Goal: Information Seeking & Learning: Learn about a topic

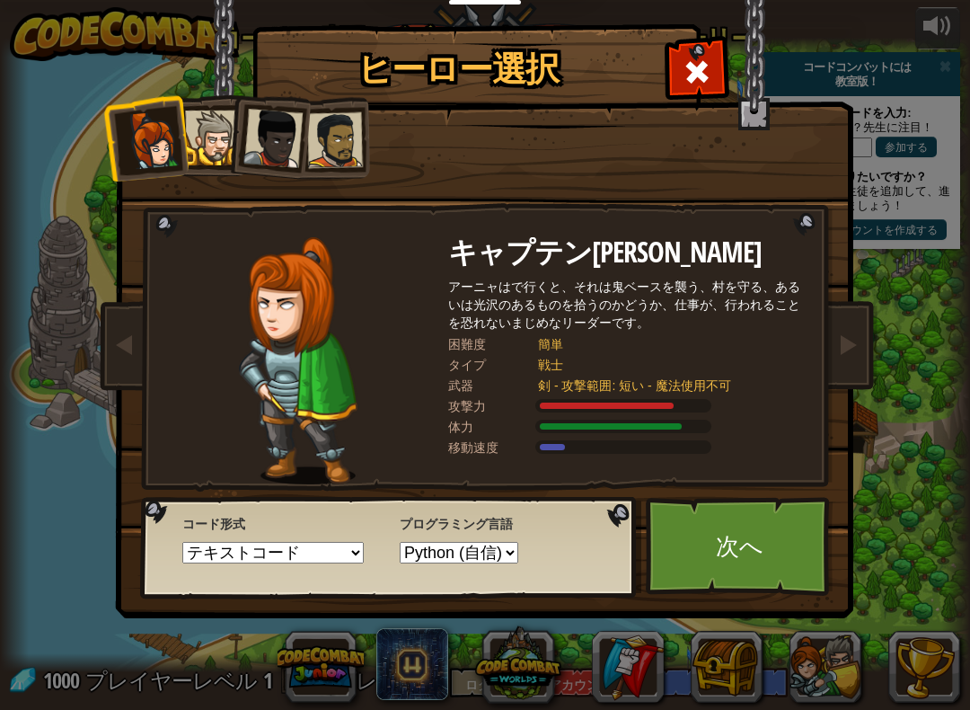
select select "ja"
click at [338, 154] on div at bounding box center [335, 140] width 56 height 56
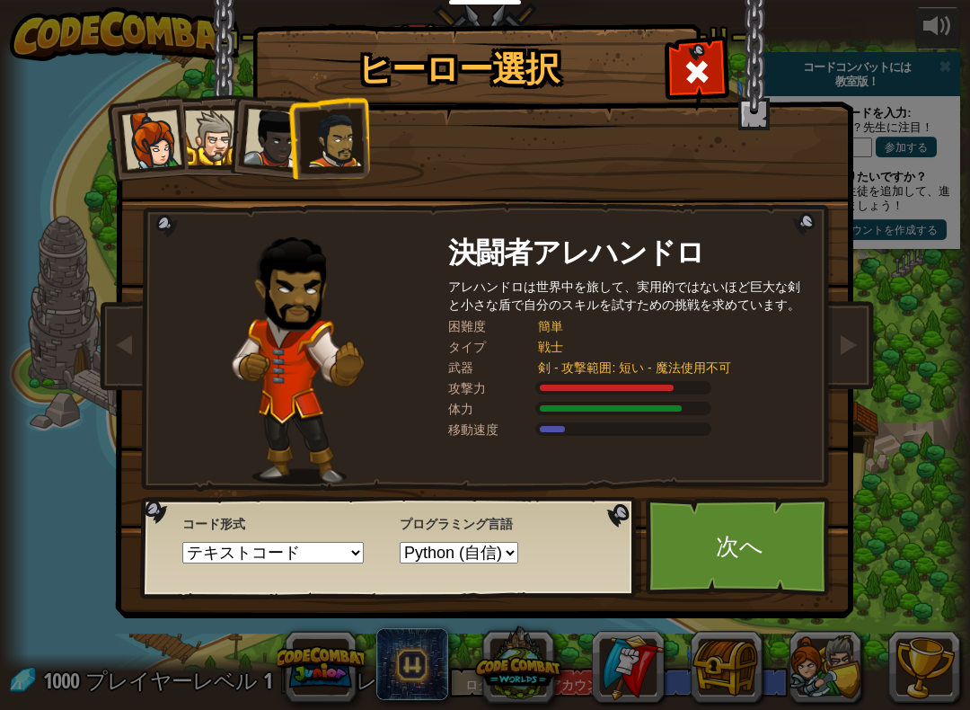
click at [775, 553] on link "次へ" at bounding box center [740, 546] width 188 height 99
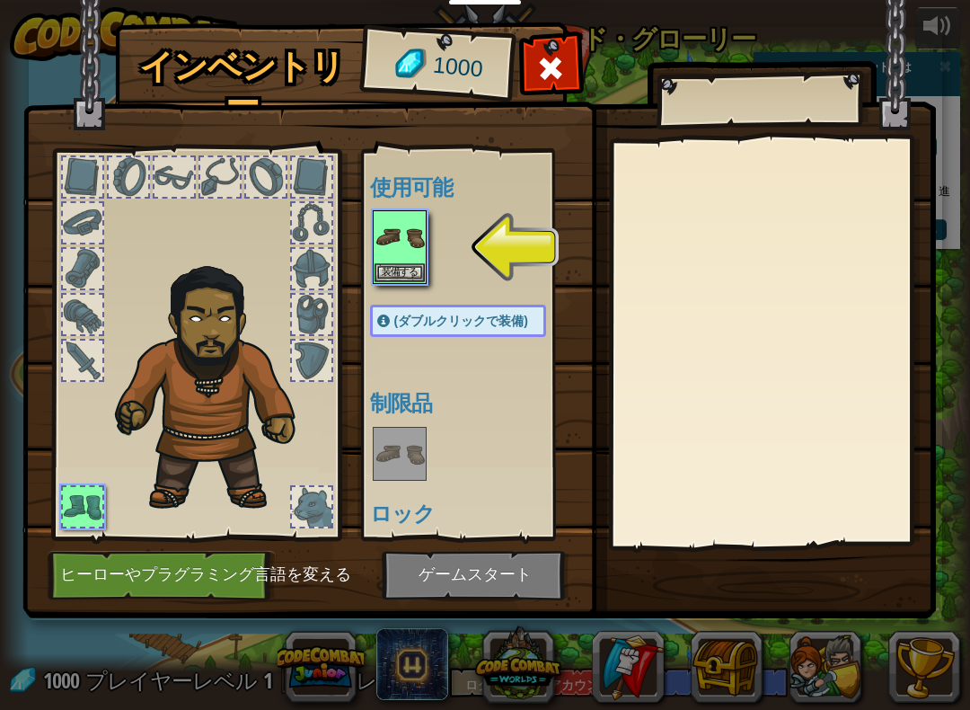
click at [409, 260] on img at bounding box center [400, 237] width 50 height 50
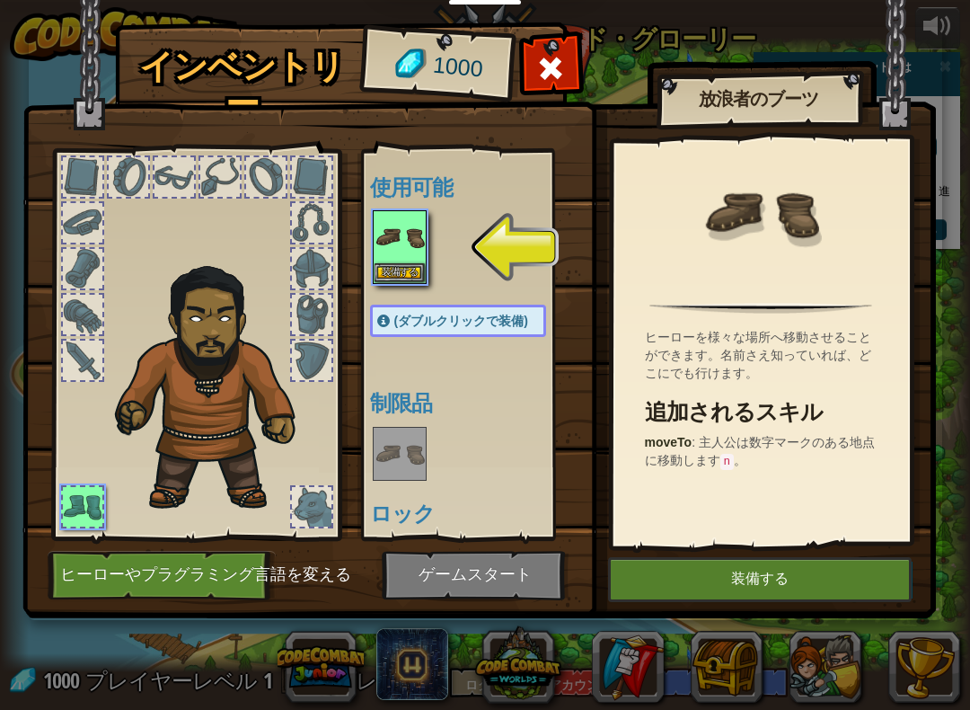
click at [411, 277] on font "装備する" at bounding box center [400, 272] width 36 height 11
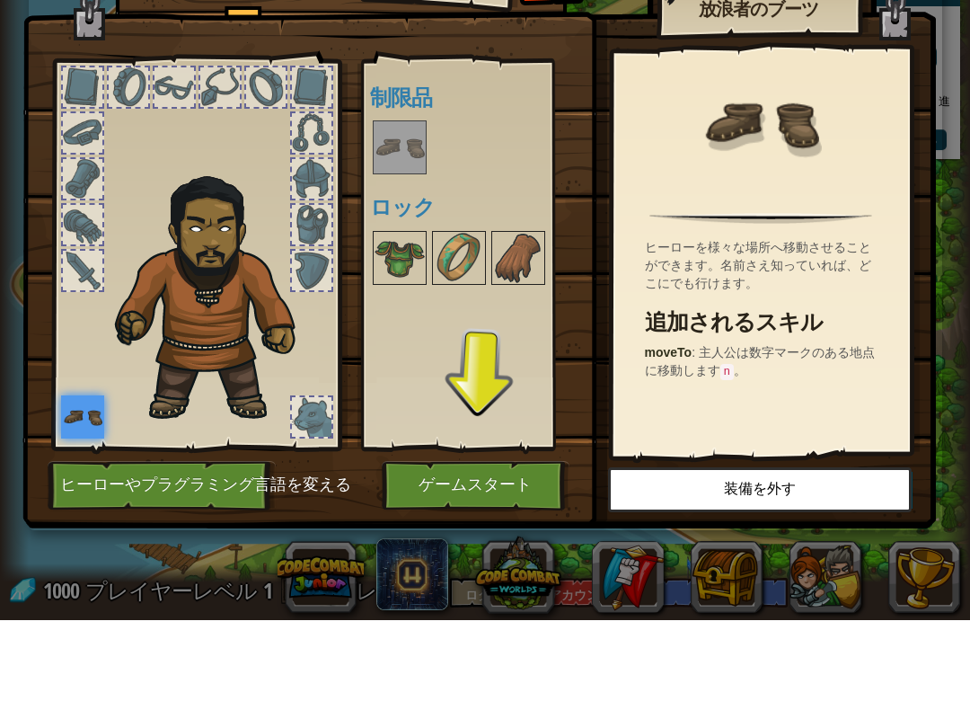
click at [411, 323] on img at bounding box center [400, 348] width 50 height 50
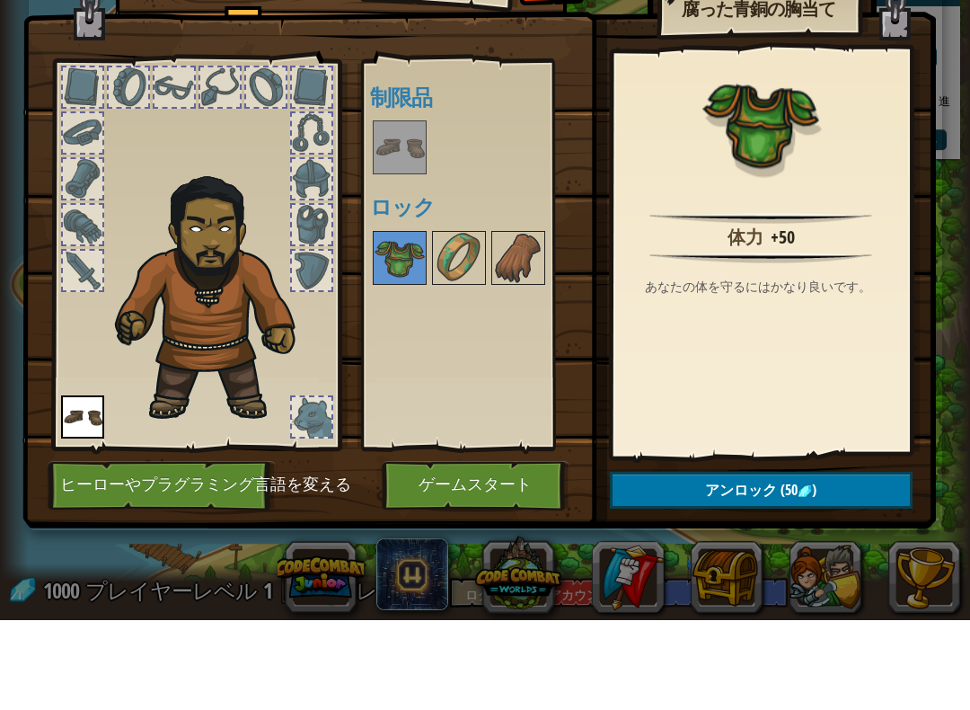
click at [524, 323] on img at bounding box center [518, 348] width 50 height 50
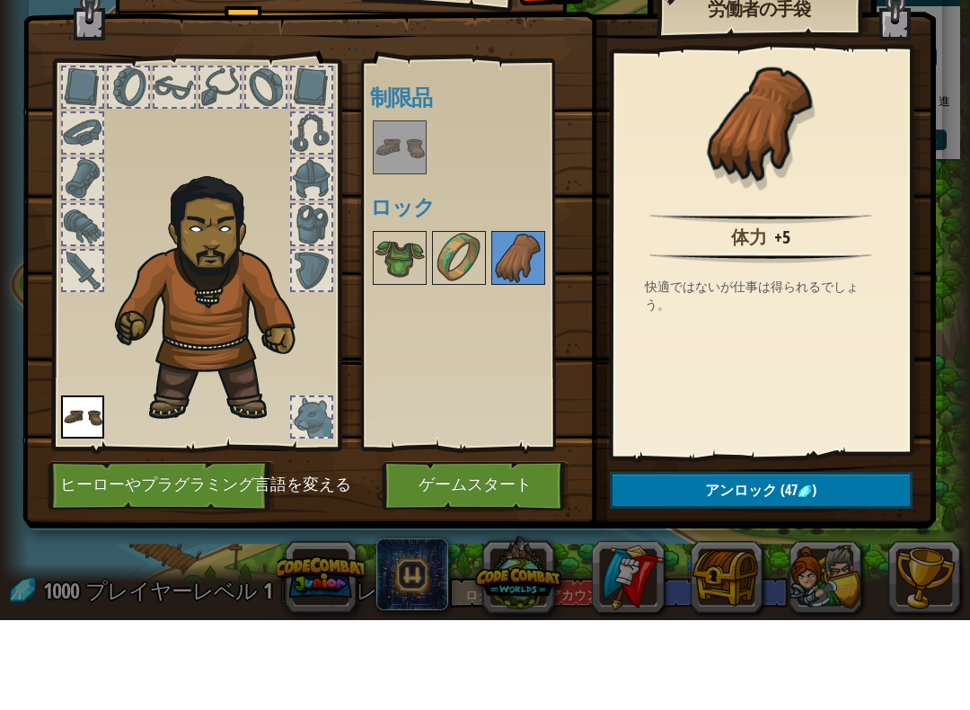
click at [738, 562] on button "アンロック (47 )" at bounding box center [761, 580] width 303 height 37
click at [784, 571] on font "ロックを解除しますか？" at bounding box center [761, 581] width 158 height 20
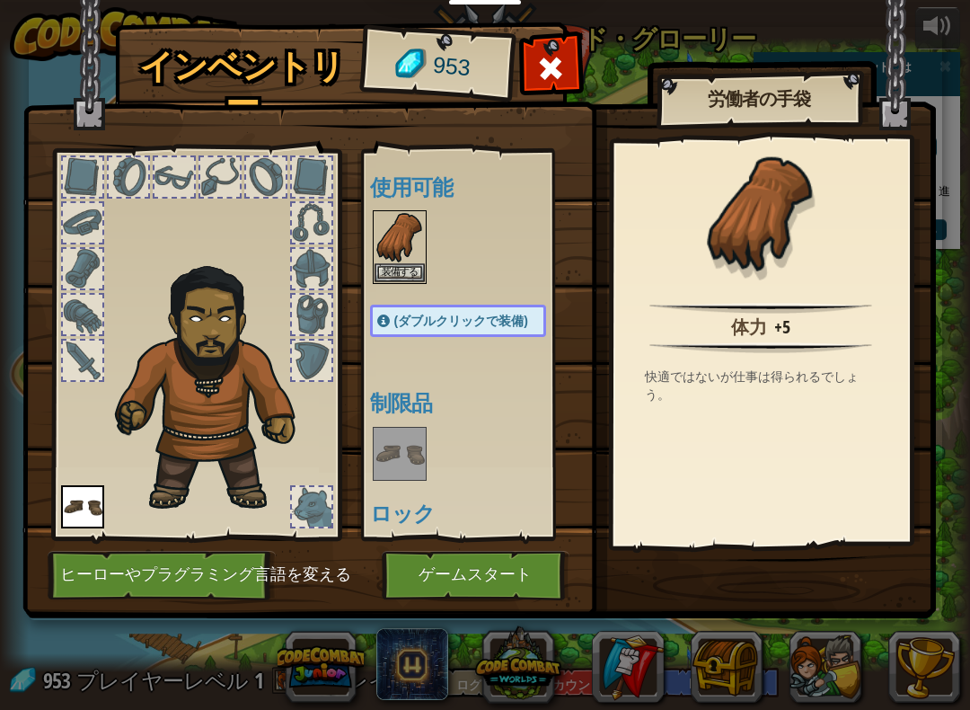
click at [420, 272] on button "装備する" at bounding box center [400, 272] width 50 height 19
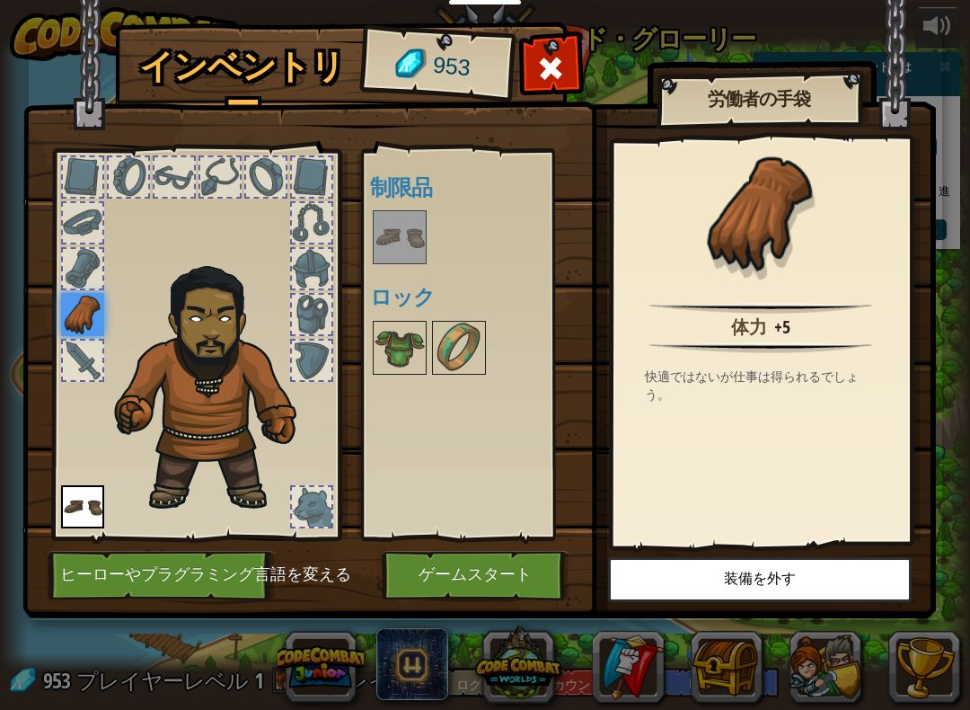
click at [472, 357] on img at bounding box center [459, 348] width 50 height 50
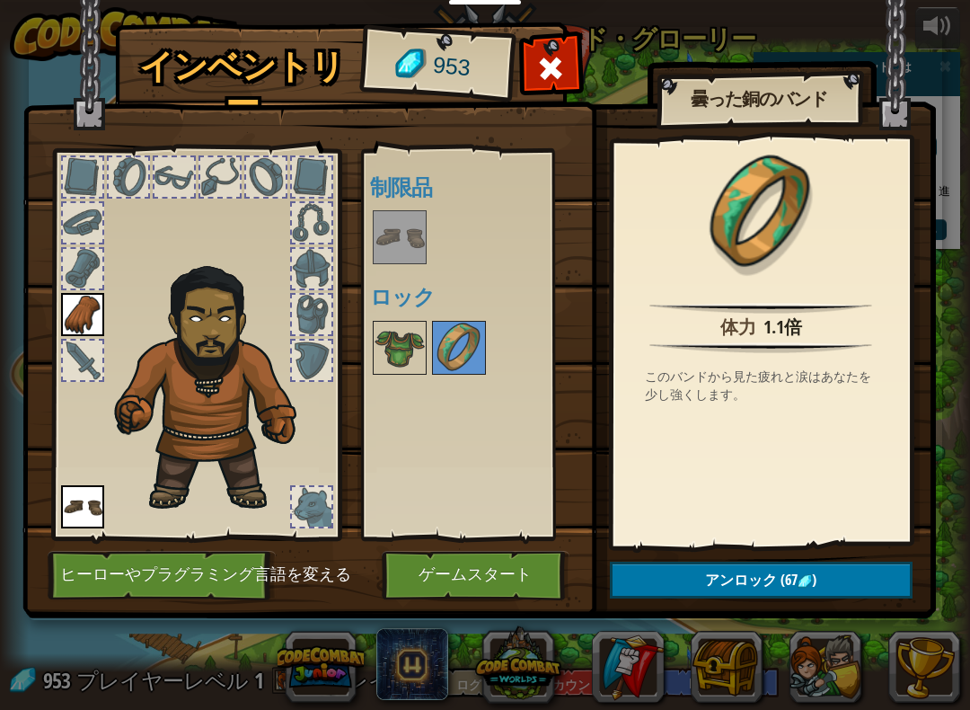
click at [811, 580] on img at bounding box center [805, 581] width 14 height 14
click at [822, 579] on font "ロックを解除しますか？" at bounding box center [761, 581] width 158 height 20
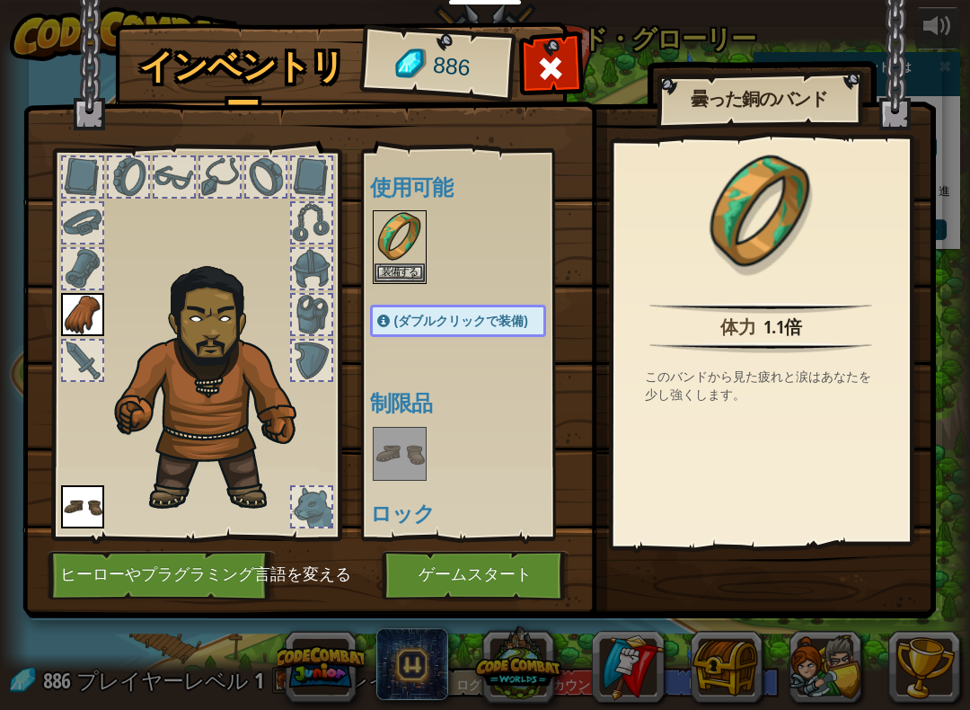
click at [417, 257] on img at bounding box center [400, 237] width 50 height 50
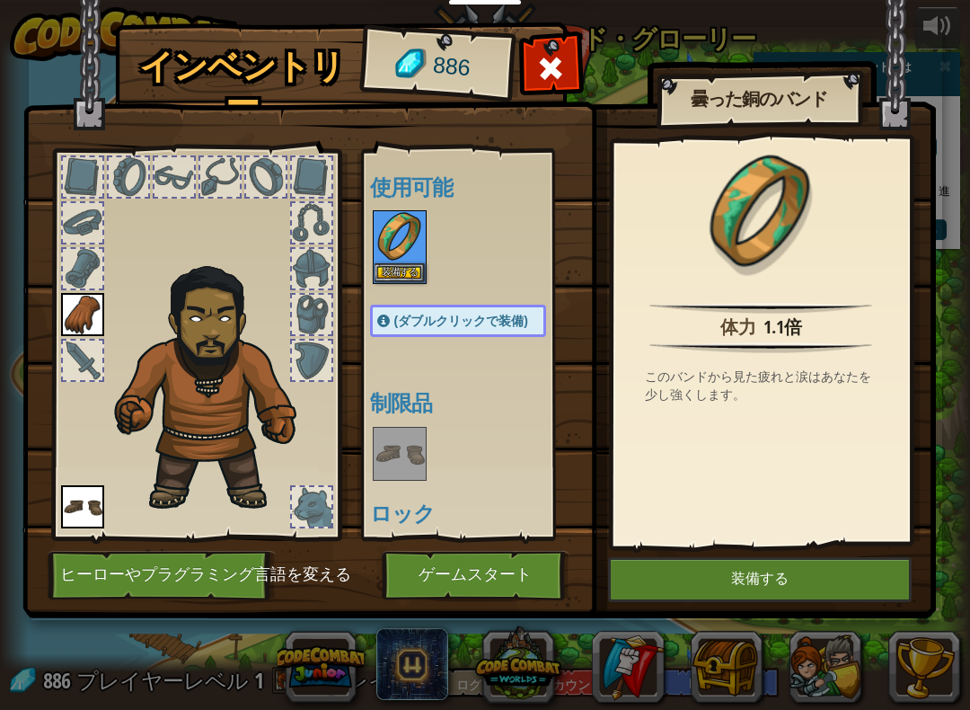
click at [414, 276] on font "装備する" at bounding box center [400, 272] width 36 height 11
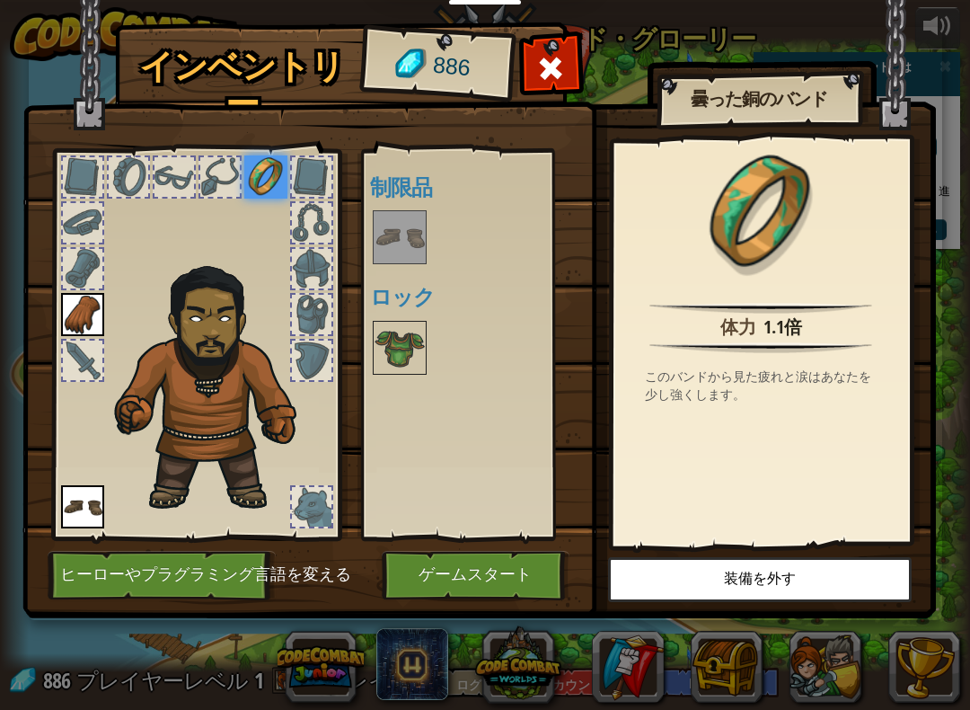
click at [411, 354] on img at bounding box center [400, 348] width 50 height 50
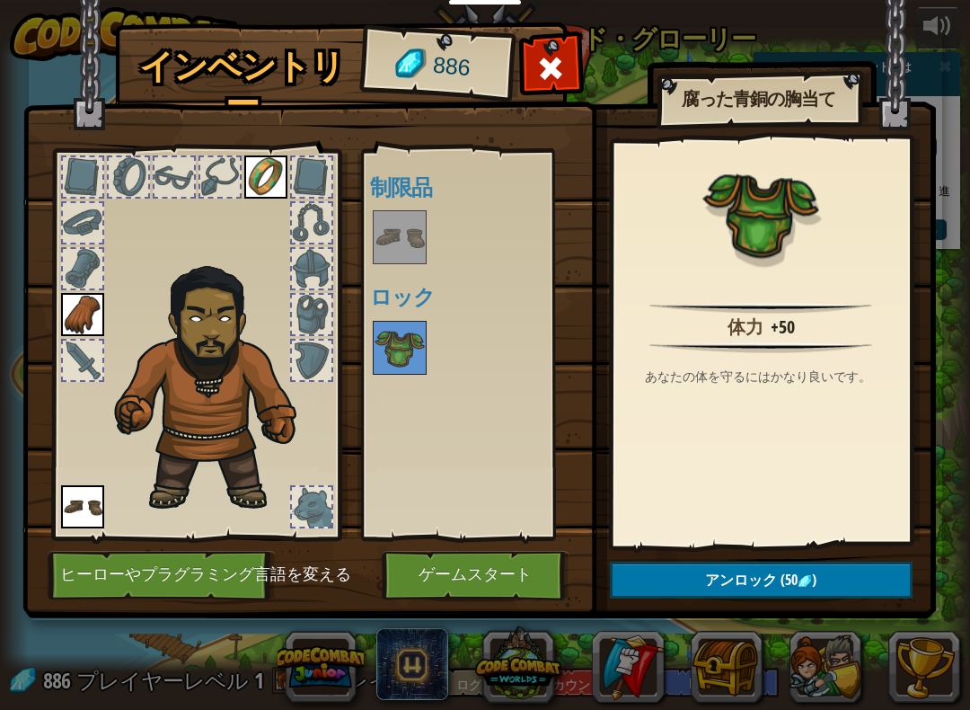
click at [764, 591] on button "アンロック (50 )" at bounding box center [761, 580] width 303 height 37
click at [768, 583] on font "ロックを解除しますか？" at bounding box center [761, 581] width 158 height 20
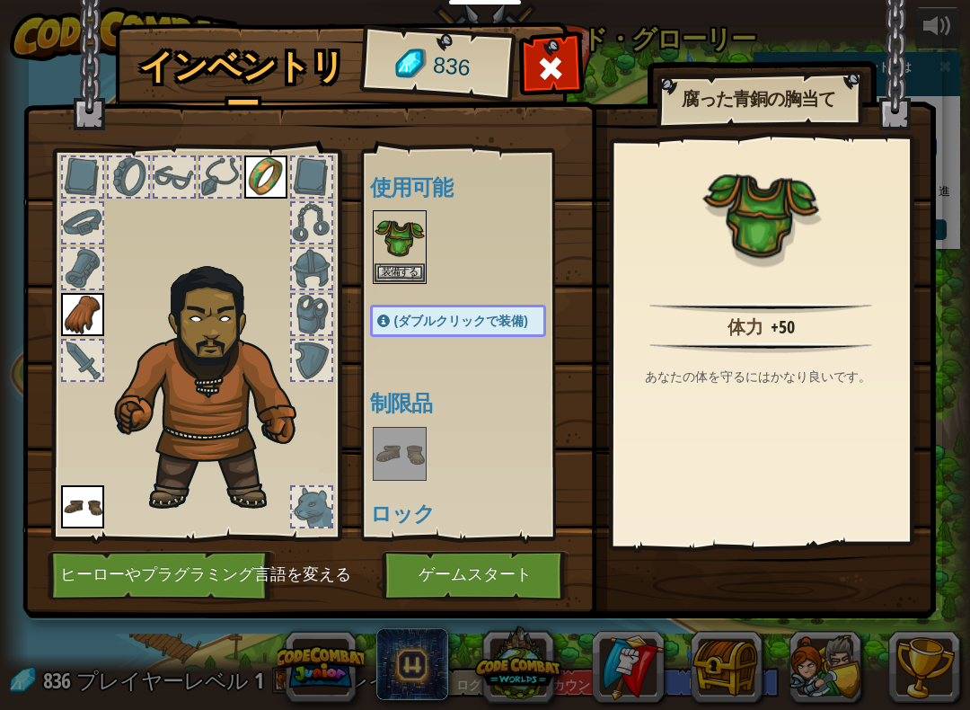
click at [412, 279] on button "装備する" at bounding box center [400, 272] width 50 height 19
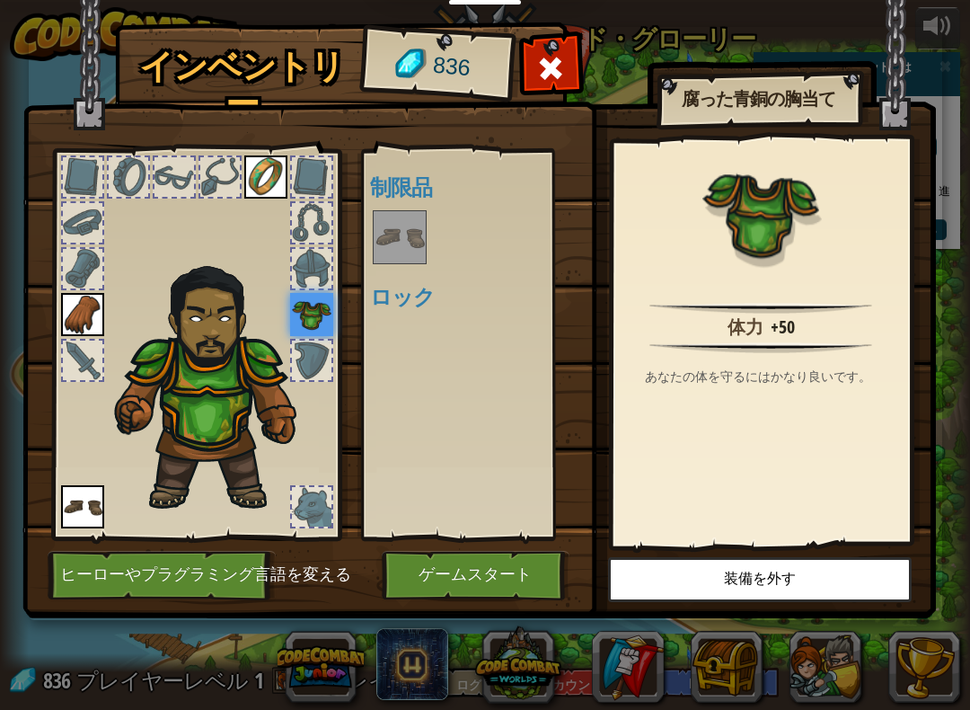
click at [493, 571] on font "ゲームスタート" at bounding box center [475, 575] width 113 height 18
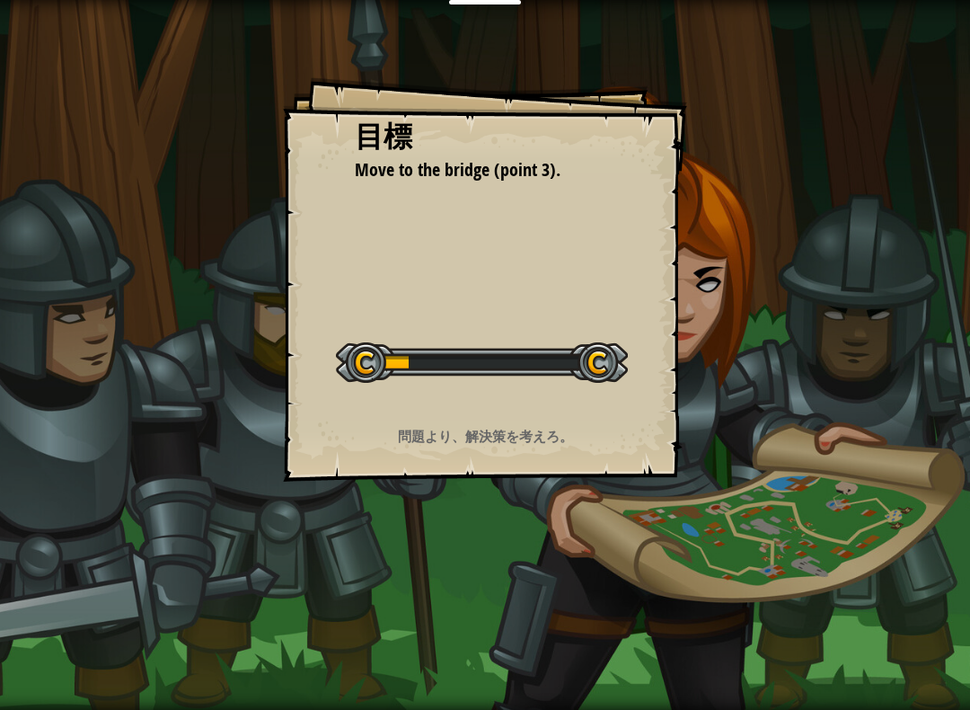
click at [518, 580] on div "目標 Move to the bridge (point 3). レベルスタート Error loading from server. Try refresh…" at bounding box center [485, 355] width 970 height 710
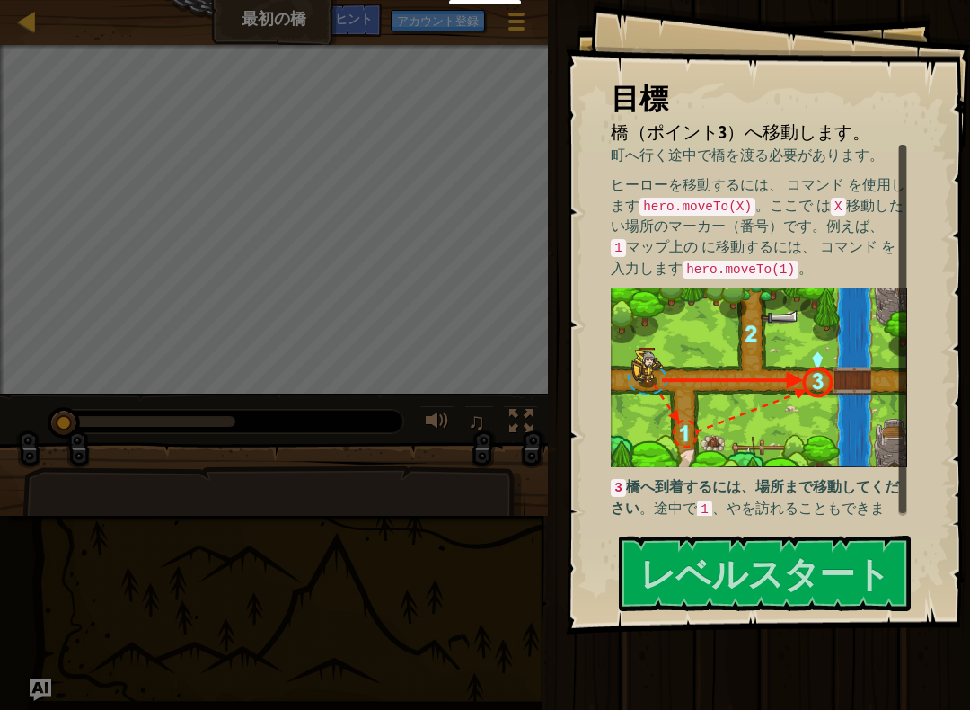
click at [828, 288] on img at bounding box center [759, 378] width 297 height 180
click at [848, 560] on font "レベルスタート" at bounding box center [765, 572] width 251 height 49
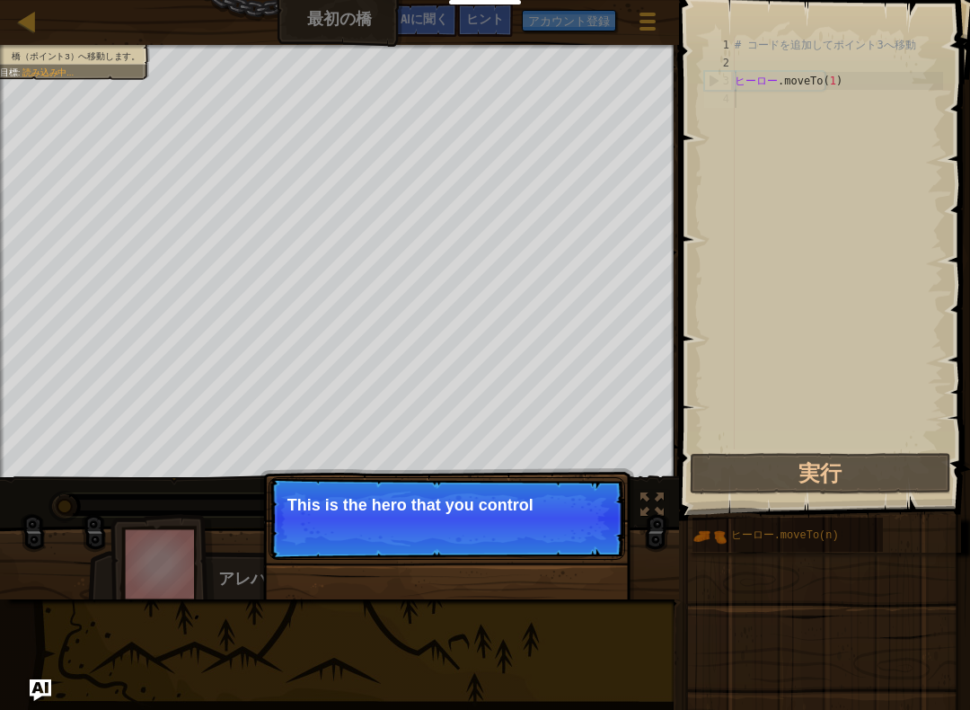
click at [594, 553] on p "スキップ (esc) 続ける This is the hero that you control" at bounding box center [447, 518] width 357 height 83
click at [584, 556] on p "スキップ (esc) 続ける コードで操作するヒーローです。" at bounding box center [447, 518] width 357 height 83
click at [597, 538] on button "続ける" at bounding box center [580, 528] width 62 height 25
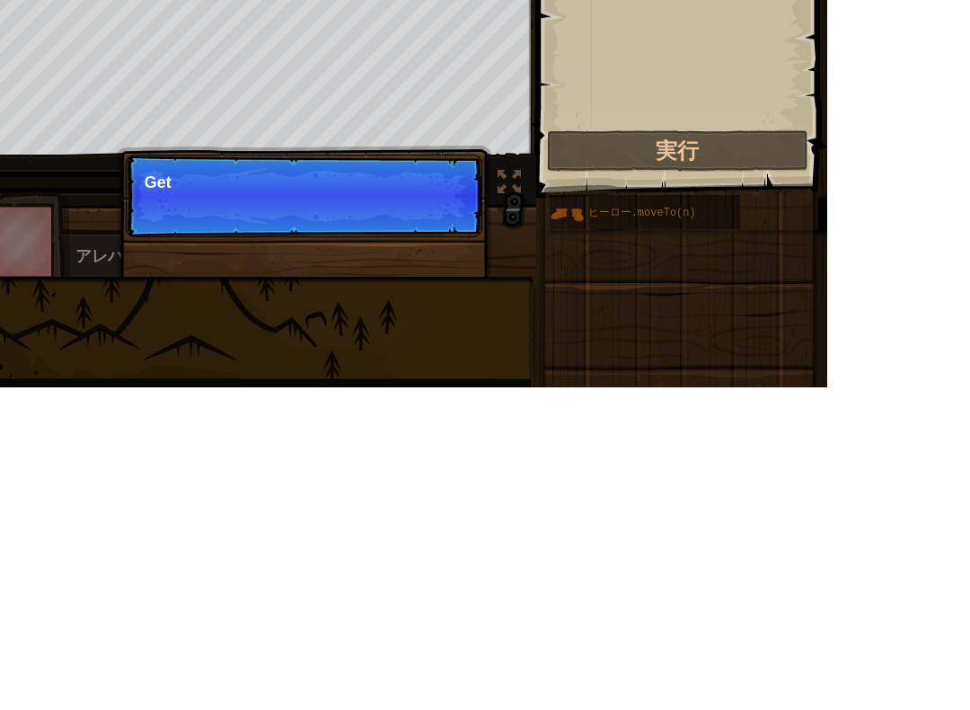
scroll to position [19, 18]
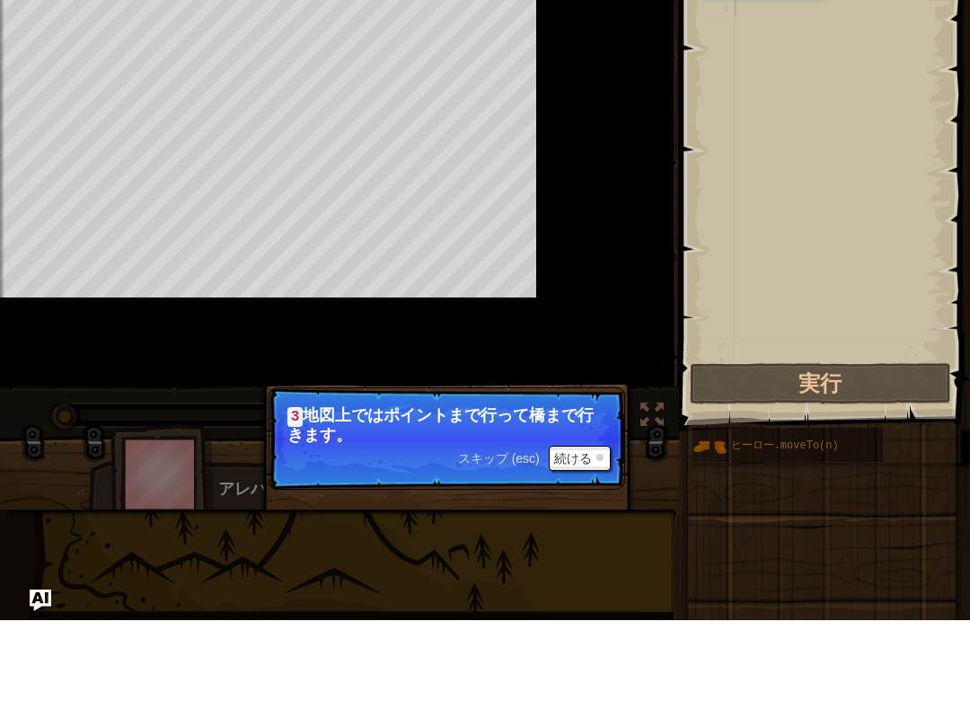
click at [601, 544] on div at bounding box center [600, 547] width 7 height 7
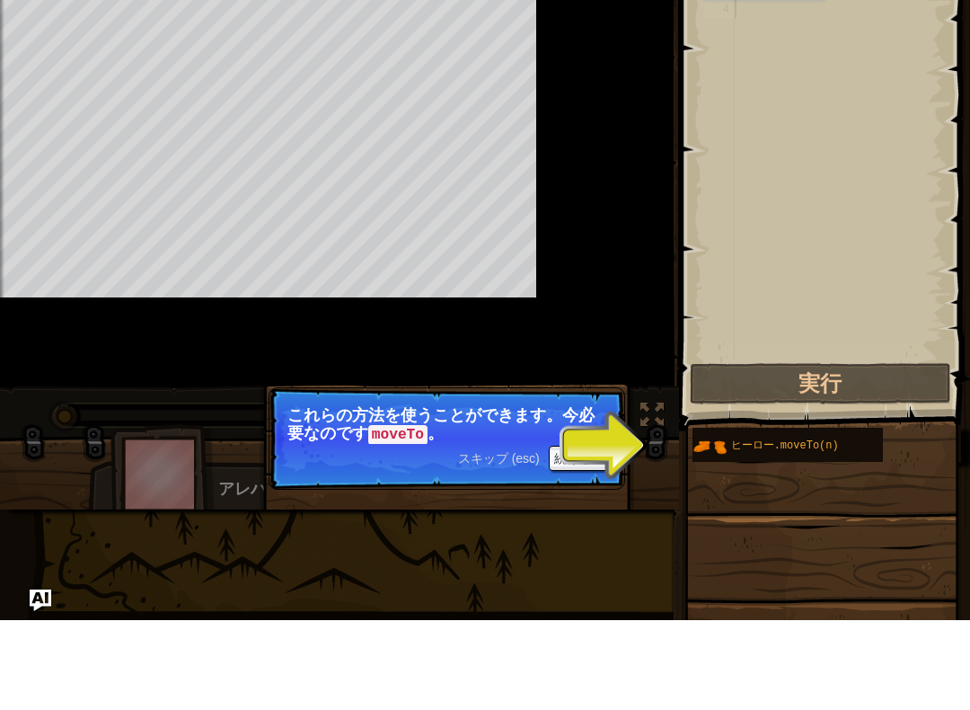
click at [571, 536] on button "続ける" at bounding box center [580, 548] width 62 height 25
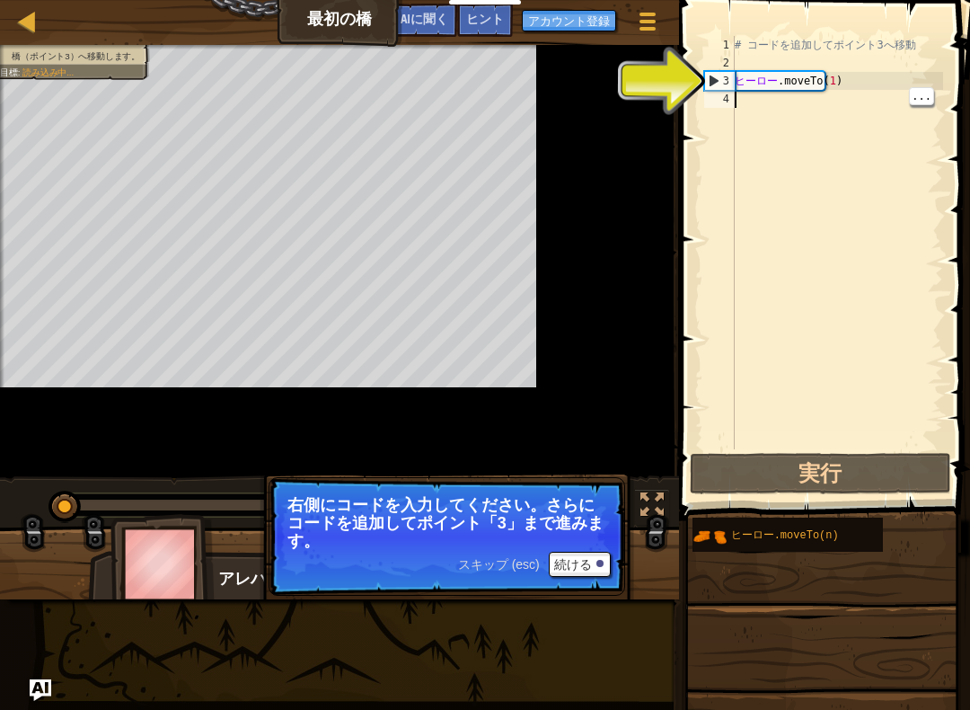
click at [584, 573] on button "続ける" at bounding box center [580, 564] width 62 height 25
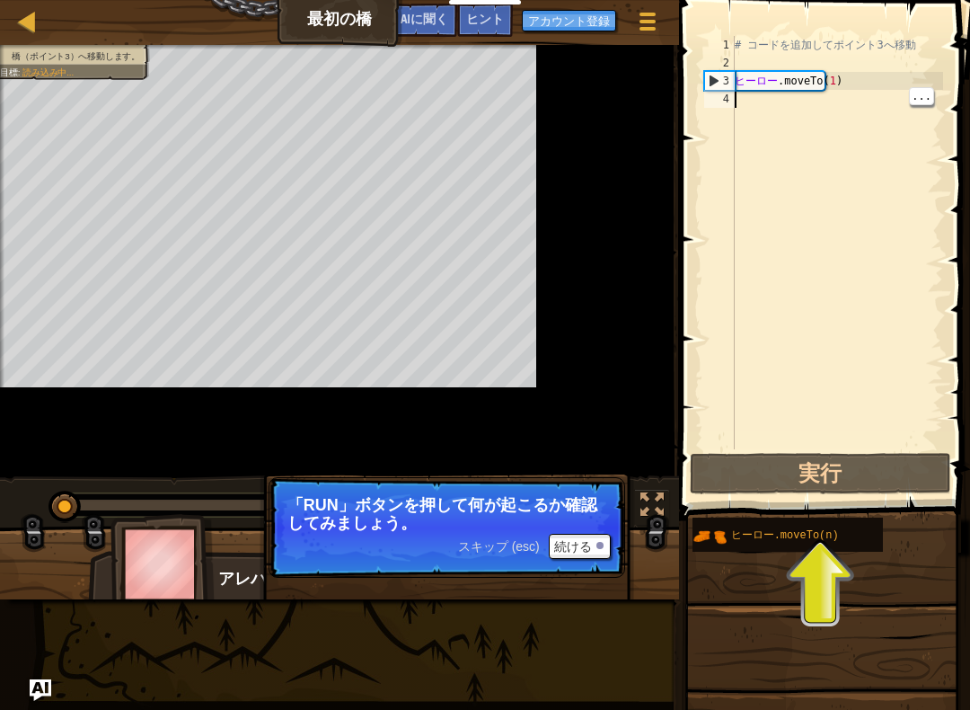
click at [590, 554] on font "続ける" at bounding box center [573, 547] width 38 height 14
